Goal: Navigation & Orientation: Locate item on page

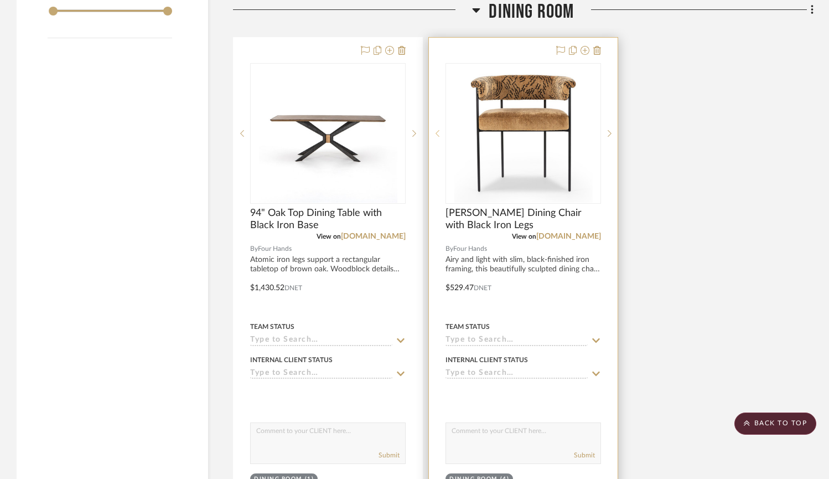
scroll to position [1349, 0]
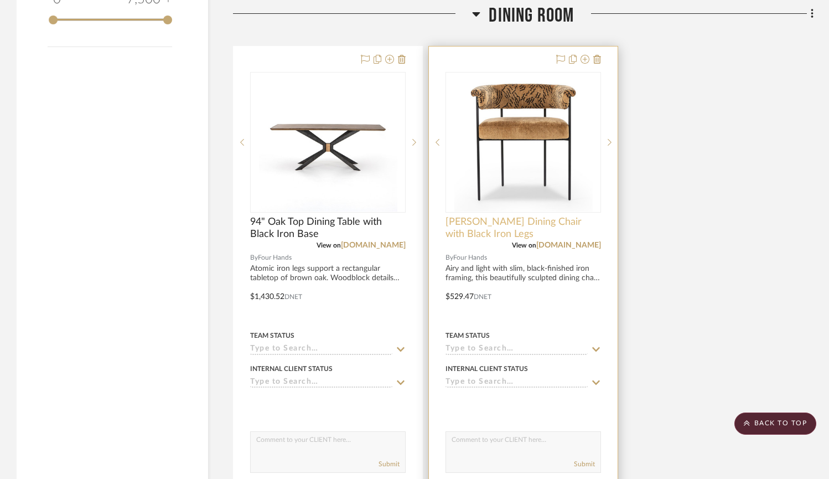
click at [478, 216] on span "[PERSON_NAME] Dining Chair with Black Iron Legs" at bounding box center [524, 228] width 156 height 24
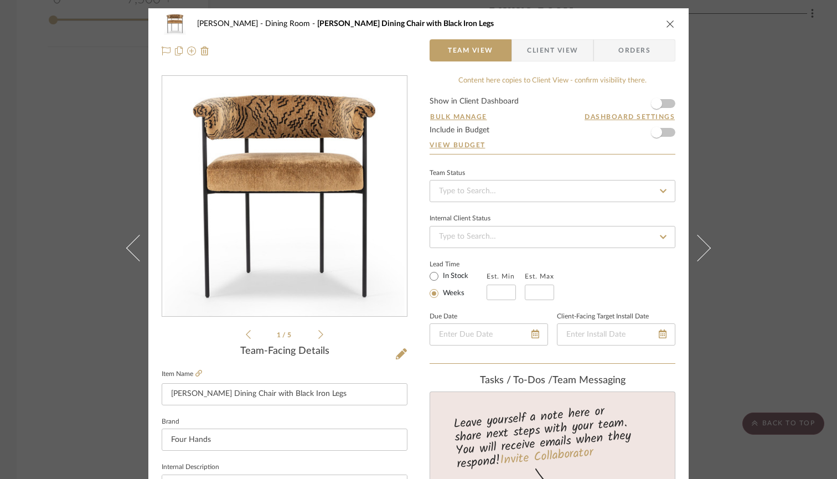
scroll to position [0, 0]
click at [661, 22] on div "[PERSON_NAME] Dining Room [PERSON_NAME] Dining Chair with Black Iron Legs" at bounding box center [419, 24] width 514 height 22
click at [669, 24] on icon "close" at bounding box center [670, 23] width 9 height 9
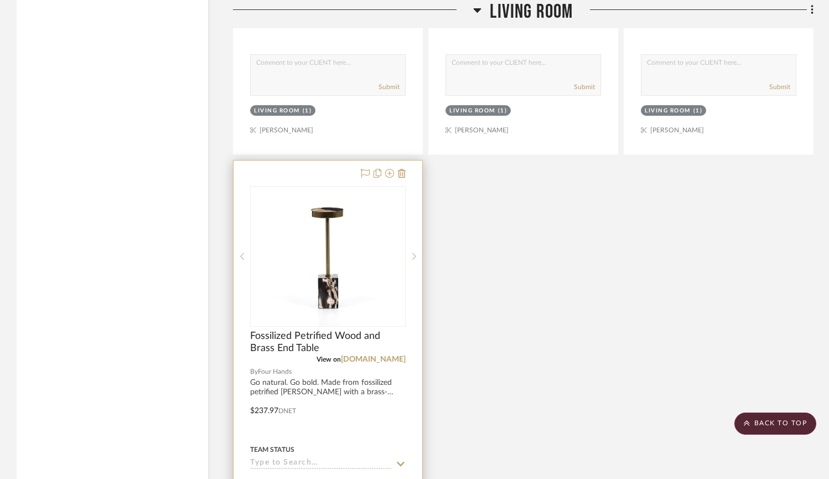
scroll to position [2817, 0]
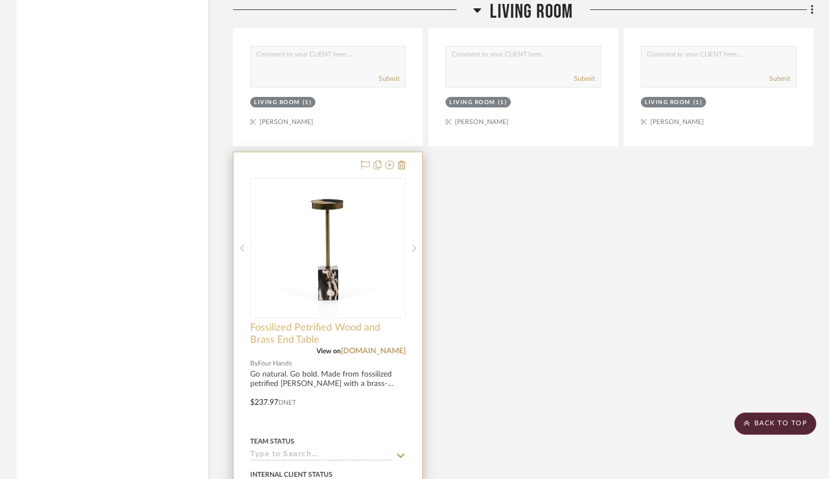
click at [315, 325] on span "Fossilized Petrified Wood and Brass End Table" at bounding box center [328, 334] width 156 height 24
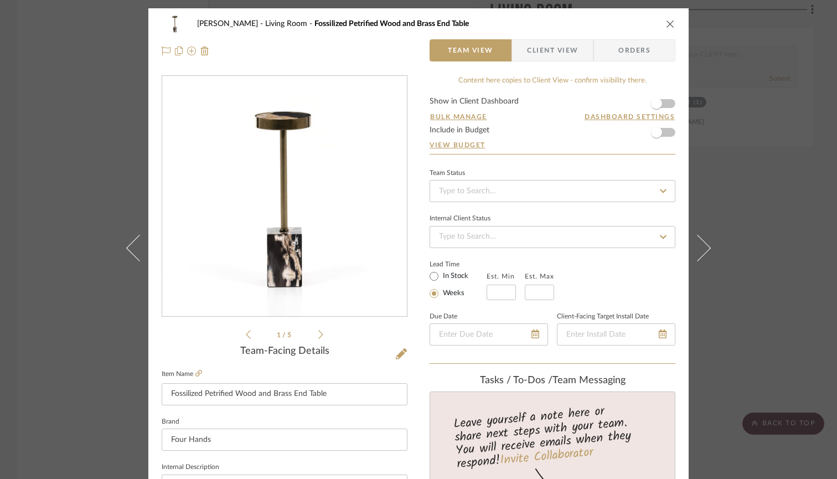
scroll to position [0, 0]
click at [770, 299] on div "[PERSON_NAME] Living Room Fossilized Petrified Wood and Brass End Table Team Vi…" at bounding box center [418, 239] width 837 height 479
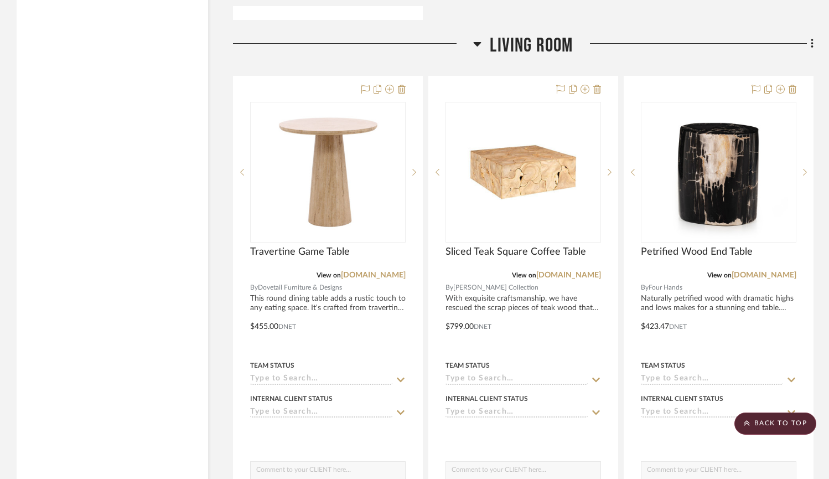
scroll to position [2404, 0]
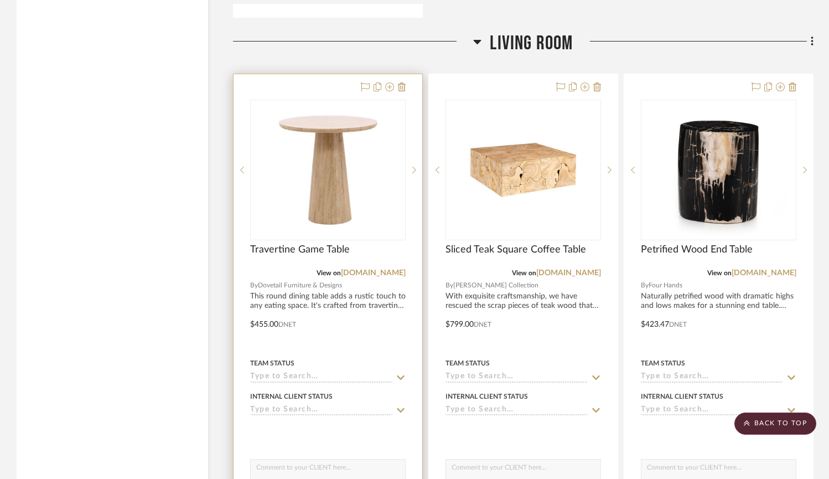
click at [324, 173] on img "0" at bounding box center [328, 170] width 138 height 138
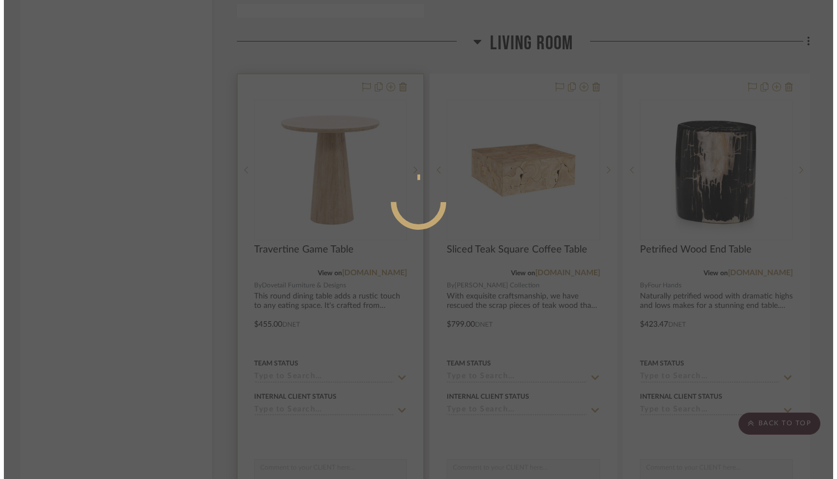
scroll to position [0, 0]
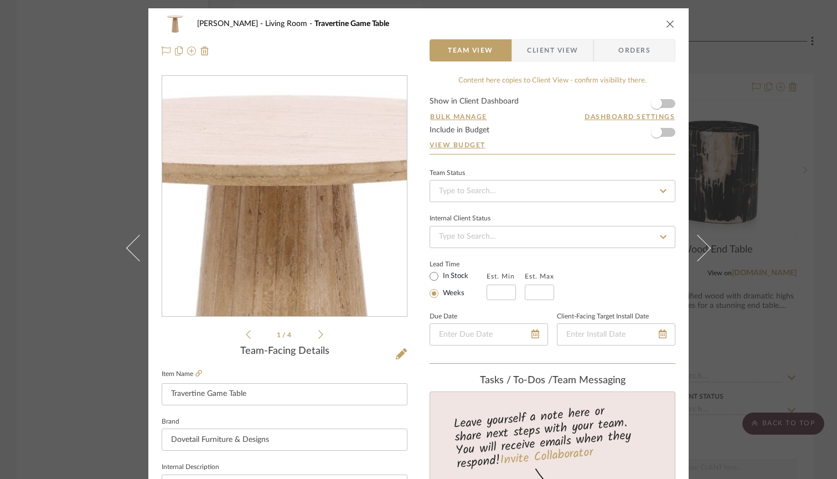
click at [283, 136] on img "0" at bounding box center [284, 196] width 240 height 240
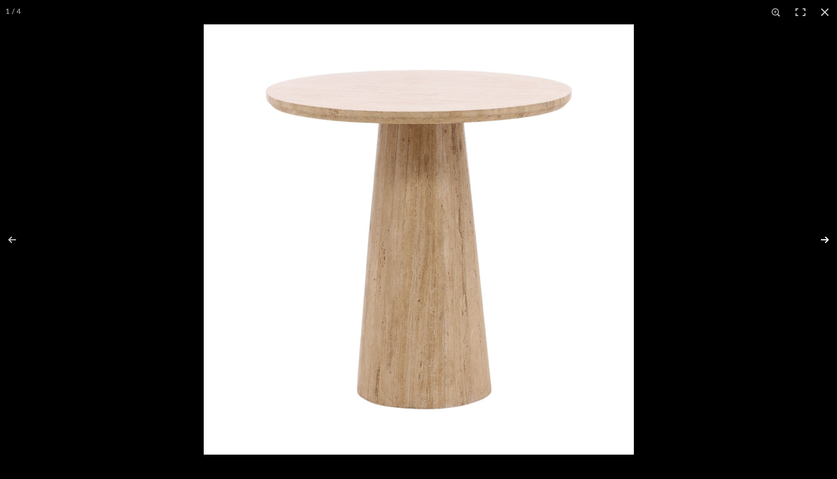
click at [827, 231] on button at bounding box center [817, 239] width 39 height 55
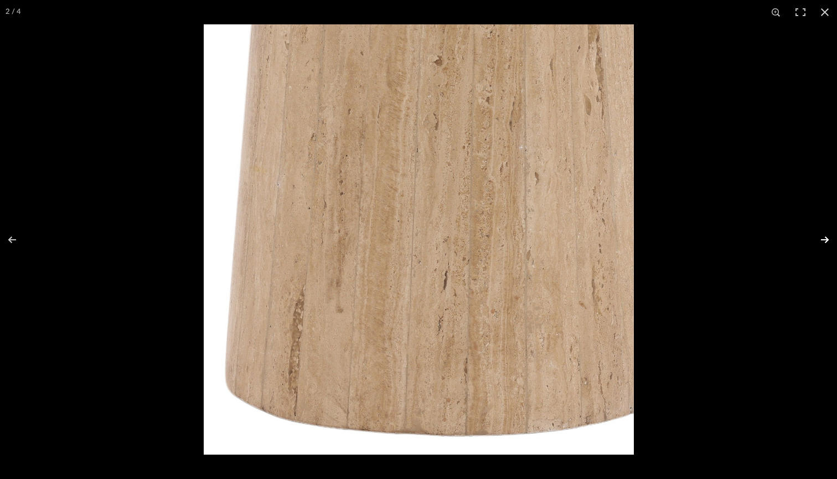
click at [827, 232] on button at bounding box center [817, 239] width 39 height 55
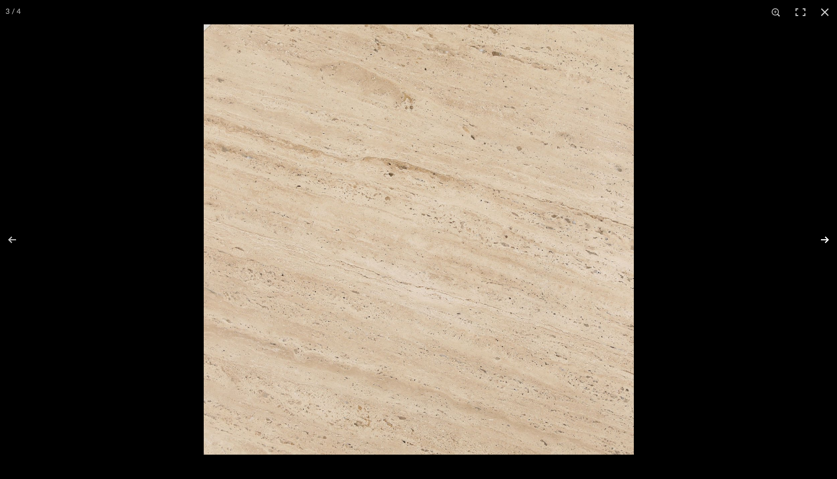
click at [827, 232] on button at bounding box center [817, 239] width 39 height 55
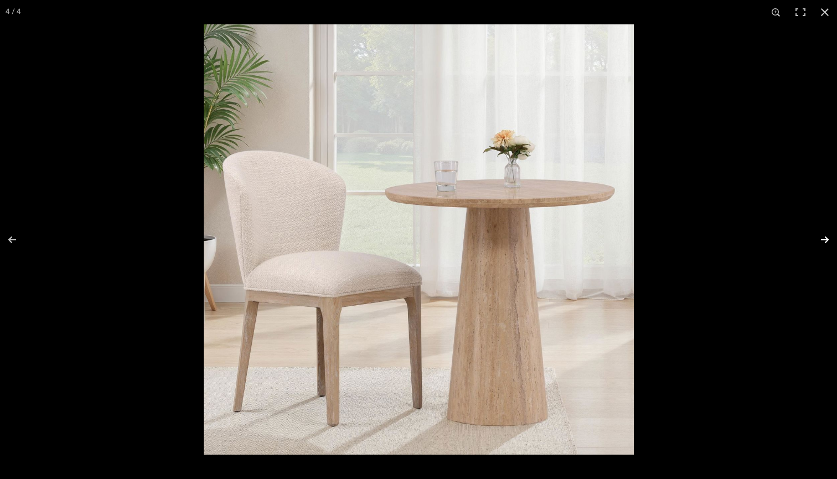
click at [827, 232] on button at bounding box center [817, 239] width 39 height 55
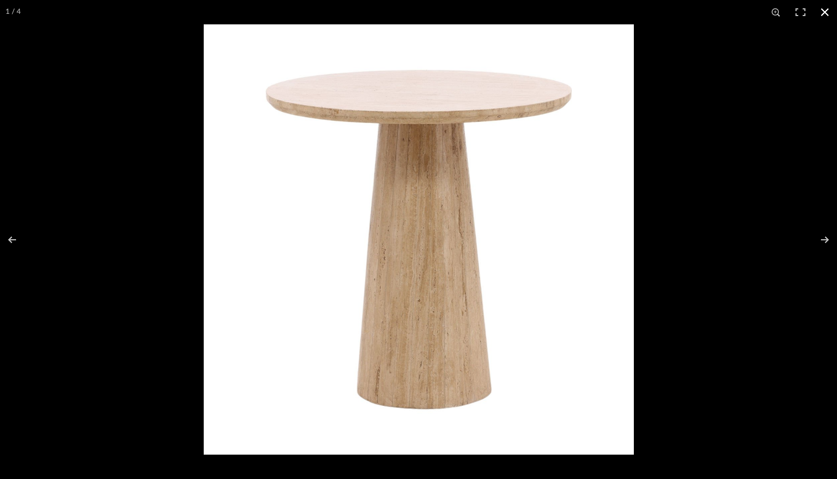
click at [823, 14] on button at bounding box center [825, 12] width 24 height 24
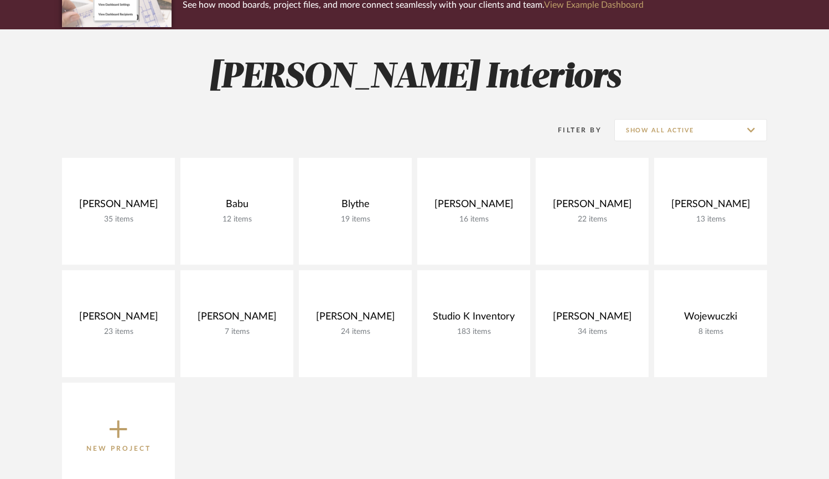
scroll to position [117, 0]
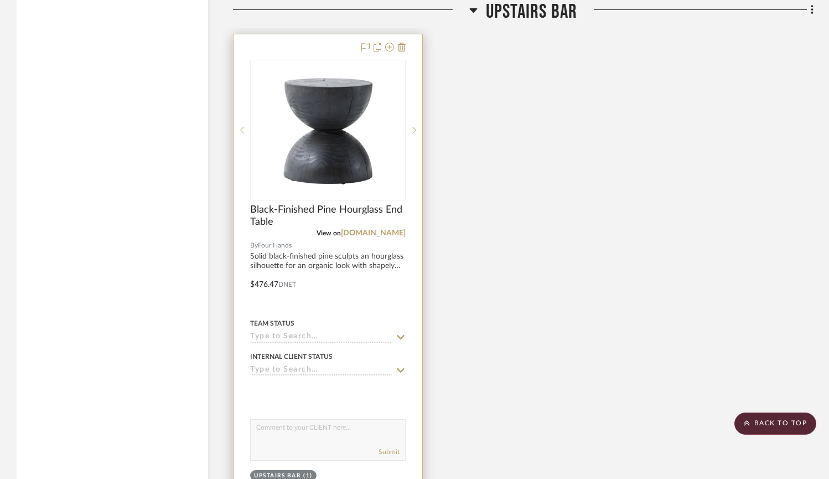
scroll to position [5100, 0]
click at [416, 113] on div at bounding box center [414, 130] width 17 height 141
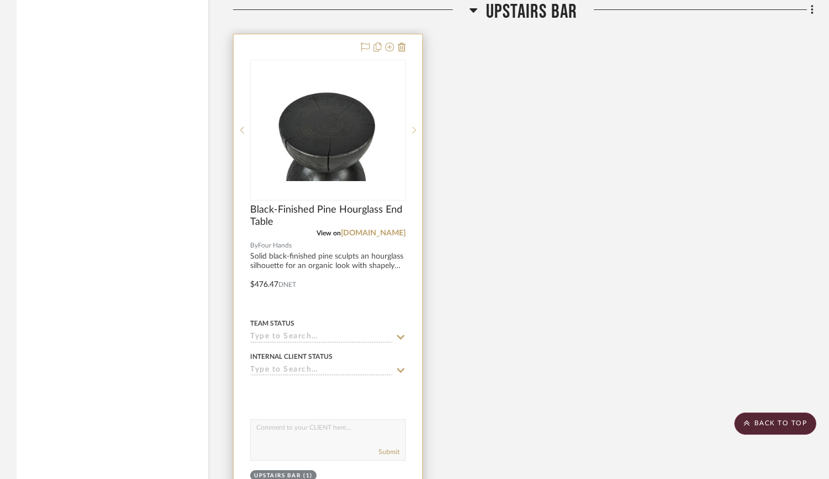
click at [416, 113] on div at bounding box center [414, 130] width 17 height 141
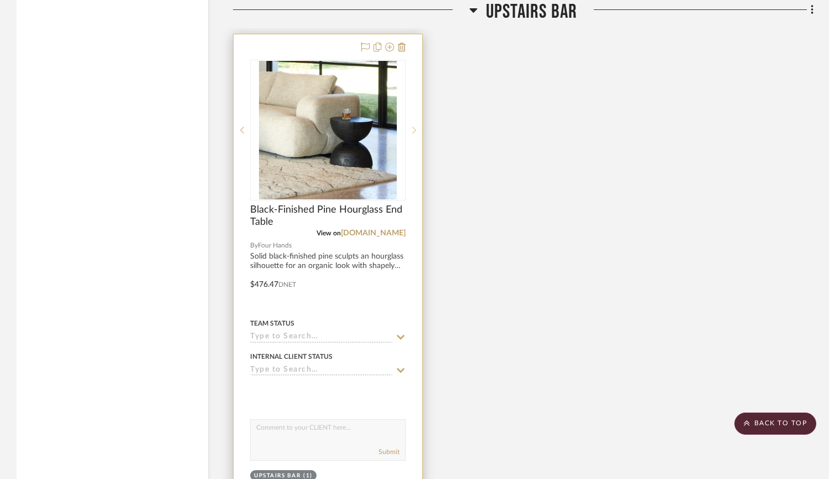
click at [416, 113] on div at bounding box center [414, 130] width 17 height 141
click at [385, 229] on link "[DOMAIN_NAME]" at bounding box center [373, 233] width 65 height 8
